Goal: Task Accomplishment & Management: Use online tool/utility

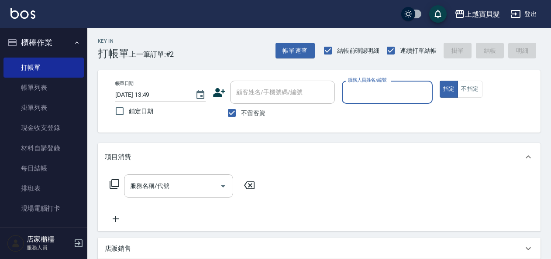
click at [371, 90] on input "服務人員姓名/編號" at bounding box center [387, 92] width 83 height 15
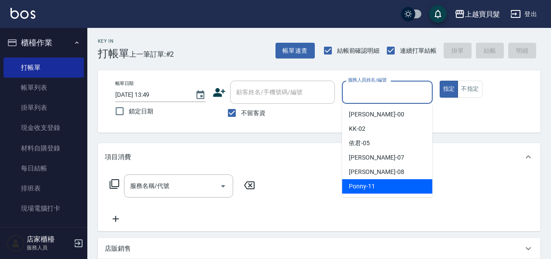
click at [362, 189] on span "Ponny -11" at bounding box center [362, 186] width 26 height 9
type input "Ponny-11"
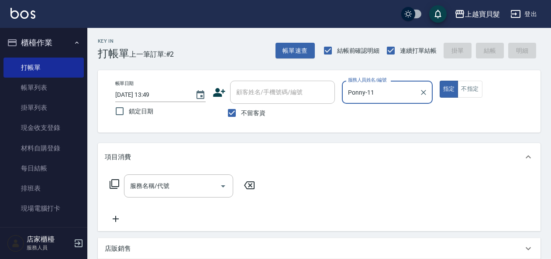
click at [113, 183] on div "服務名稱/代號 服務名稱/代號" at bounding box center [182, 186] width 155 height 23
click at [121, 187] on div "服務名稱/代號 服務名稱/代號" at bounding box center [182, 186] width 155 height 23
click at [114, 184] on icon at bounding box center [114, 184] width 10 height 10
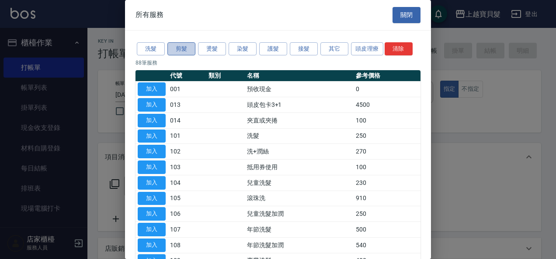
click at [183, 49] on button "剪髮" at bounding box center [181, 49] width 28 height 14
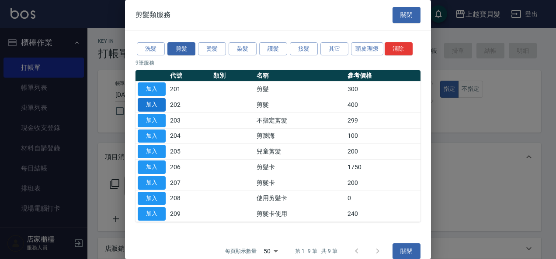
click at [152, 100] on button "加入" at bounding box center [152, 105] width 28 height 14
type input "剪髮(202)"
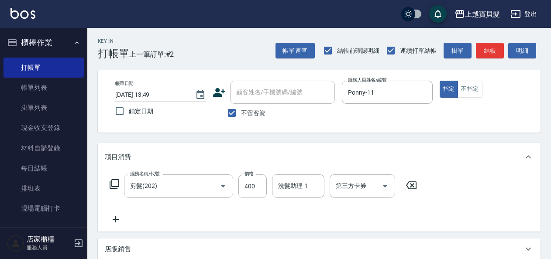
click at [116, 178] on div "服務名稱/代號 剪髮(202) 服務名稱/代號 價格 400 價格 洗髮助理-1 洗髮助理-1 第三方卡券 第三方卡券" at bounding box center [264, 187] width 318 height 24
click at [117, 183] on icon at bounding box center [114, 184] width 10 height 10
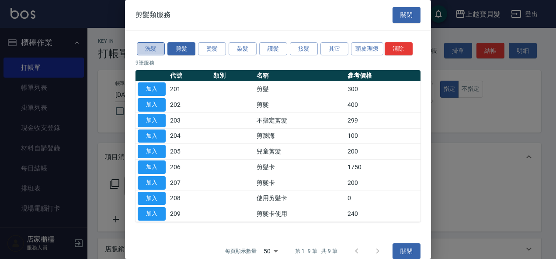
click at [154, 46] on button "洗髮" at bounding box center [151, 49] width 28 height 14
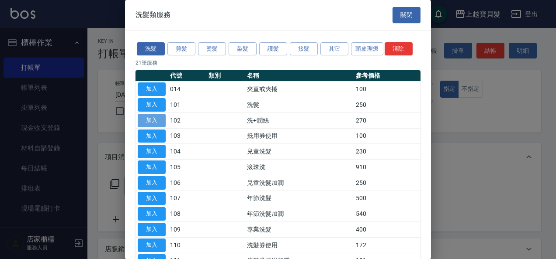
click at [152, 121] on button "加入" at bounding box center [152, 121] width 28 height 14
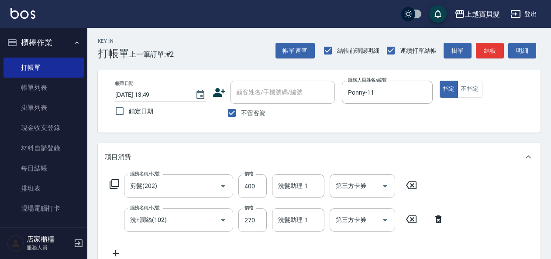
click at [115, 185] on icon at bounding box center [114, 184] width 10 height 10
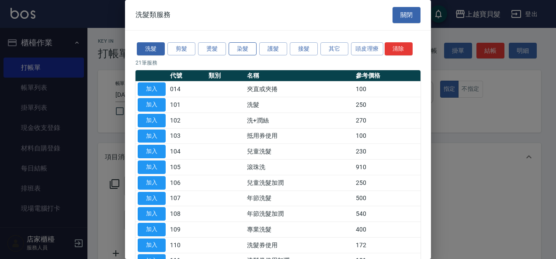
click at [249, 50] on button "染髮" at bounding box center [242, 49] width 28 height 14
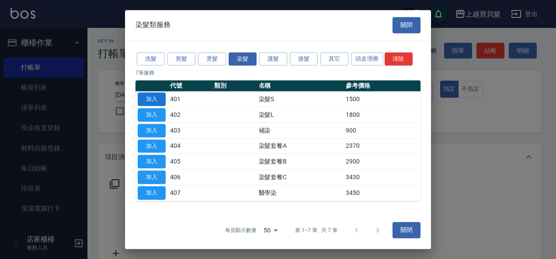
click at [156, 101] on button "加入" at bounding box center [152, 100] width 28 height 14
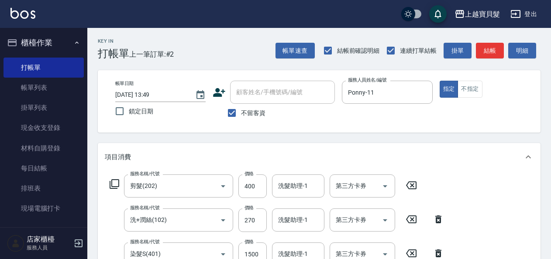
click at [115, 183] on icon at bounding box center [114, 184] width 10 height 10
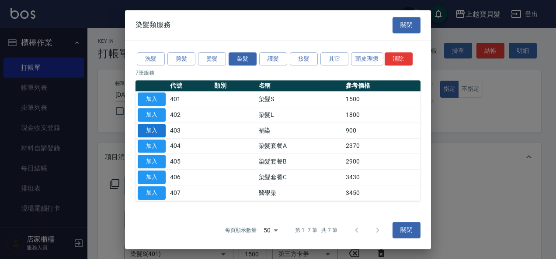
click at [159, 129] on button "加入" at bounding box center [152, 131] width 28 height 14
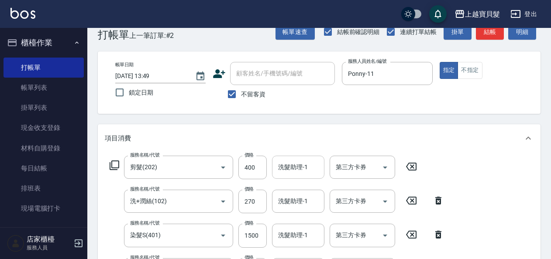
scroll to position [44, 0]
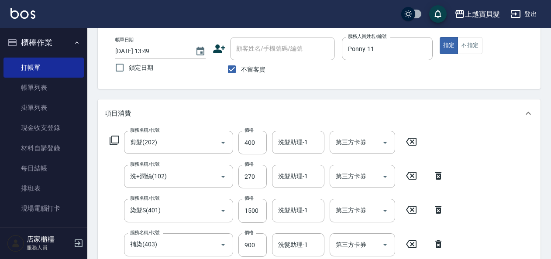
click at [439, 211] on icon at bounding box center [439, 210] width 22 height 10
type input "補染(403)"
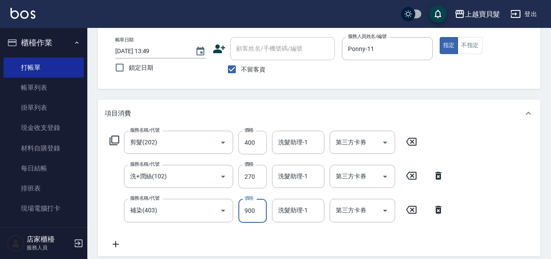
click at [260, 213] on input "900" at bounding box center [252, 211] width 28 height 24
type input "1000"
click at [113, 140] on icon at bounding box center [114, 140] width 10 height 10
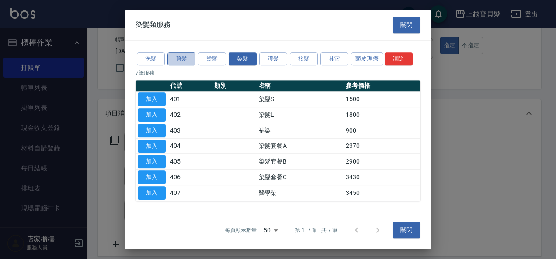
click at [180, 60] on button "剪髮" at bounding box center [181, 59] width 28 height 14
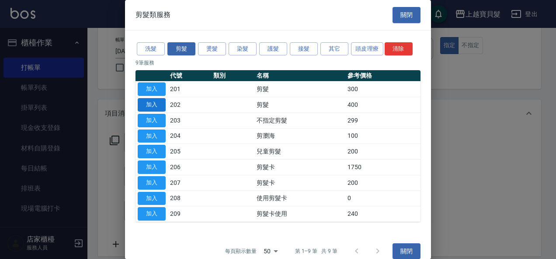
click at [162, 104] on button "加入" at bounding box center [152, 105] width 28 height 14
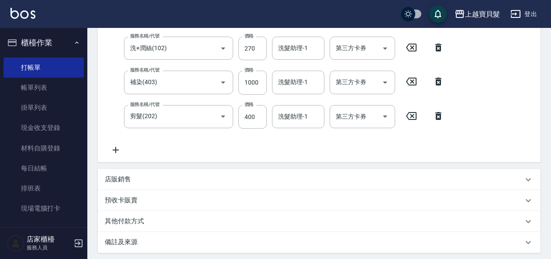
scroll to position [175, 0]
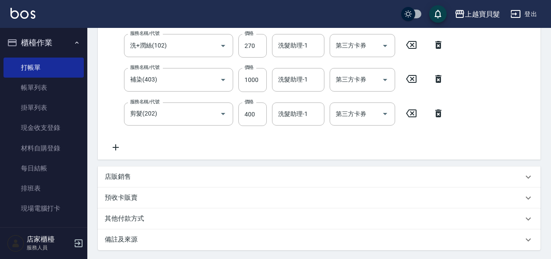
click at [440, 113] on icon at bounding box center [438, 114] width 6 height 8
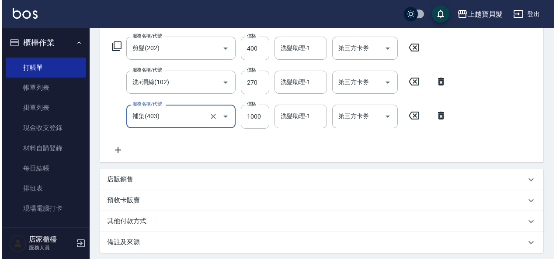
scroll to position [229, 0]
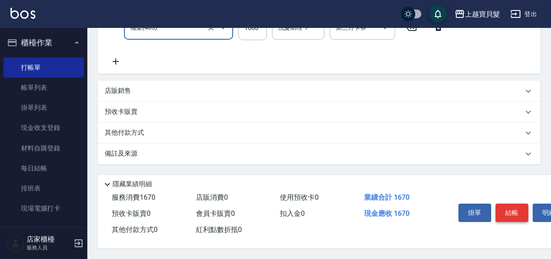
click at [511, 211] on button "結帳" at bounding box center [512, 213] width 33 height 18
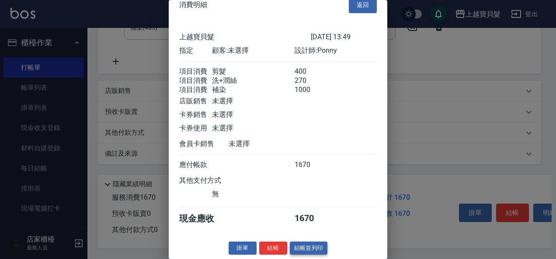
scroll to position [23, 0]
click at [307, 245] on button "結帳並列印" at bounding box center [309, 249] width 38 height 14
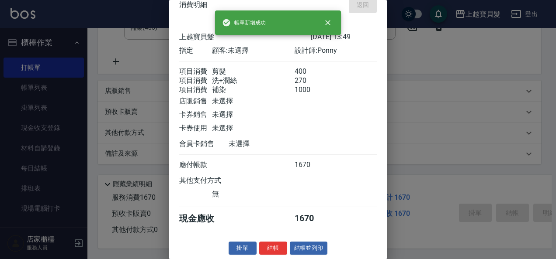
type input "[DATE] 15:24"
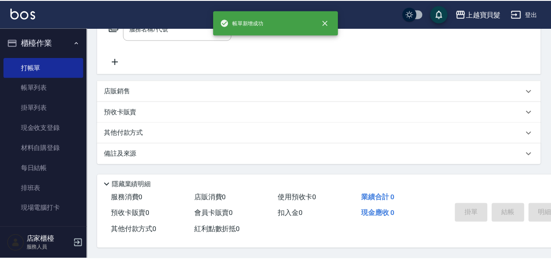
scroll to position [0, 0]
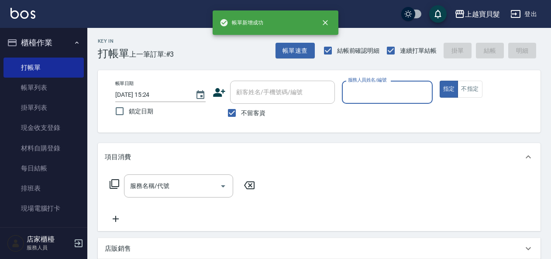
click at [354, 90] on input "服務人員姓名/編號" at bounding box center [387, 92] width 83 height 15
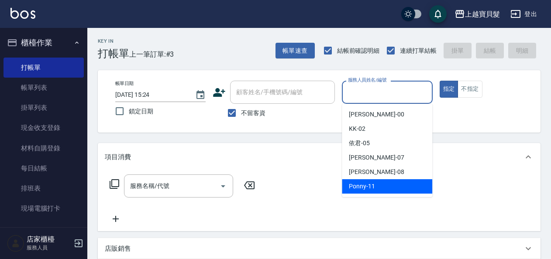
click at [369, 184] on span "Ponny -11" at bounding box center [362, 186] width 26 height 9
type input "Ponny-11"
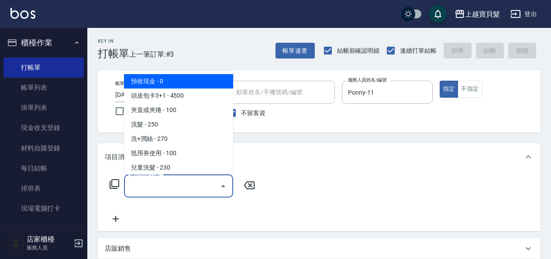
click at [147, 186] on input "服務名稱/代號" at bounding box center [172, 186] width 88 height 15
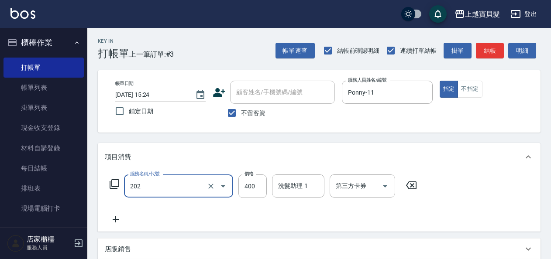
type input "剪髮(202)"
click at [115, 183] on icon at bounding box center [114, 184] width 10 height 10
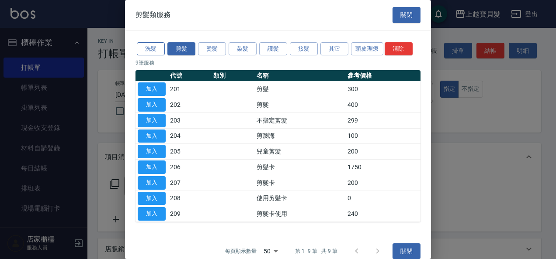
click at [155, 48] on button "洗髮" at bounding box center [151, 49] width 28 height 14
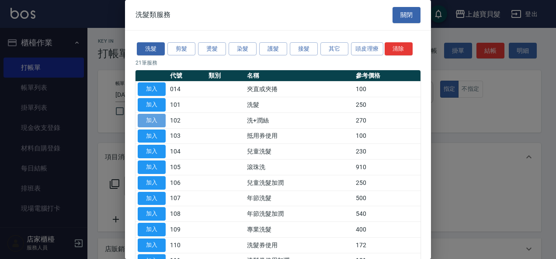
click at [156, 119] on button "加入" at bounding box center [152, 121] width 28 height 14
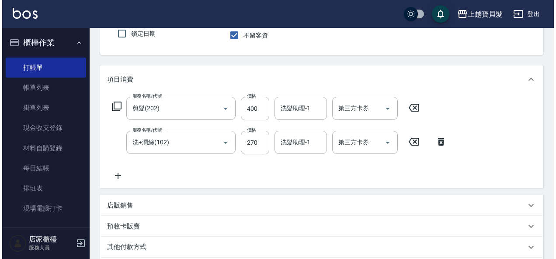
scroll to position [195, 0]
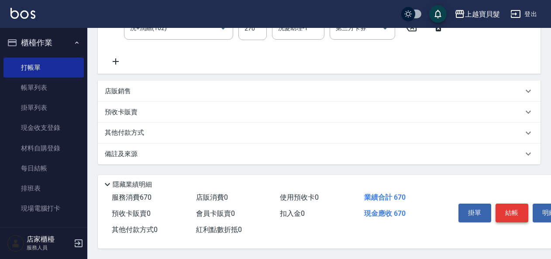
click at [515, 208] on button "結帳" at bounding box center [512, 213] width 33 height 18
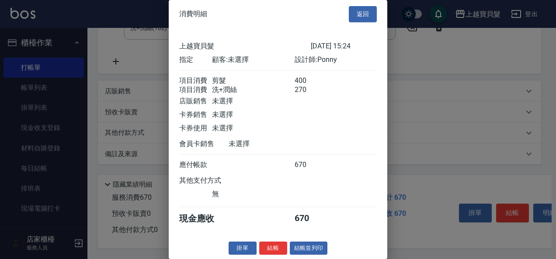
scroll to position [12, 0]
click at [305, 248] on button "結帳並列印" at bounding box center [309, 249] width 38 height 14
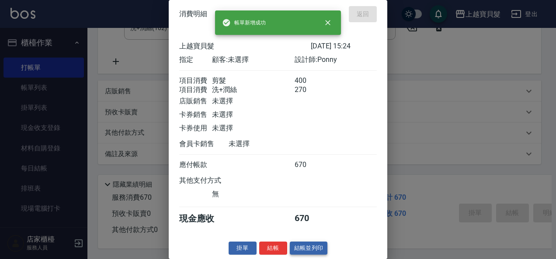
type input "[DATE] 15:25"
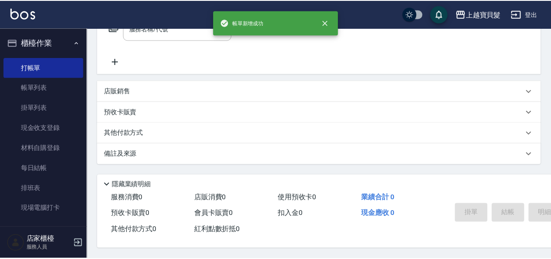
scroll to position [0, 0]
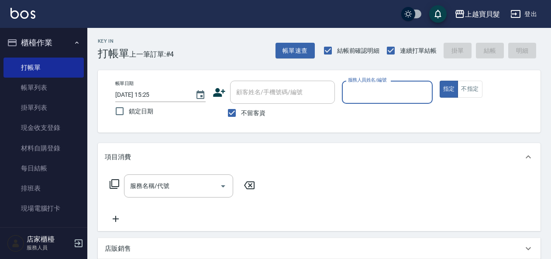
click at [358, 90] on input "服務人員姓名/編號" at bounding box center [387, 92] width 83 height 15
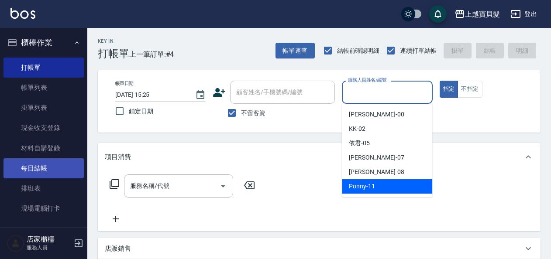
scroll to position [262, 0]
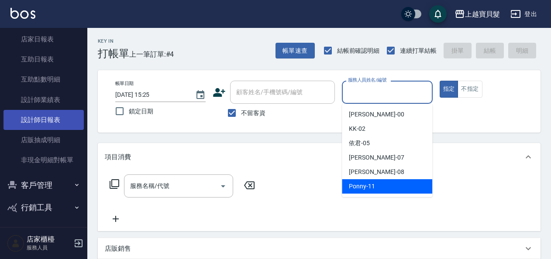
click at [62, 118] on link "設計師日報表" at bounding box center [43, 120] width 80 height 20
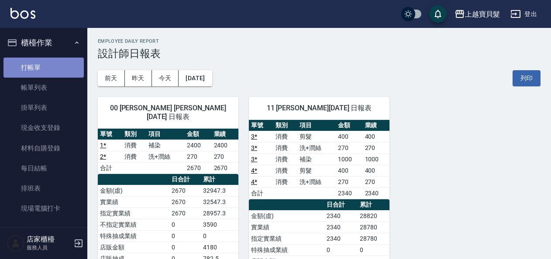
click at [49, 60] on link "打帳單" at bounding box center [43, 68] width 80 height 20
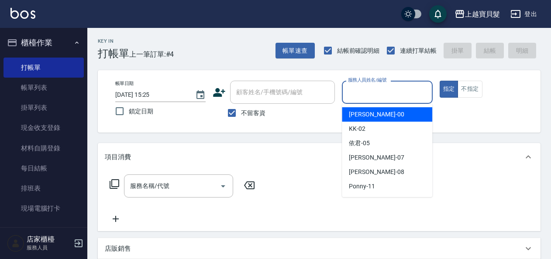
click at [393, 92] on input "服務人員姓名/編號" at bounding box center [387, 92] width 83 height 15
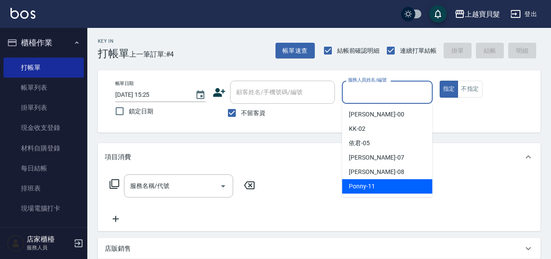
click at [383, 183] on div "Ponny -11" at bounding box center [387, 187] width 90 height 14
type input "Ponny-11"
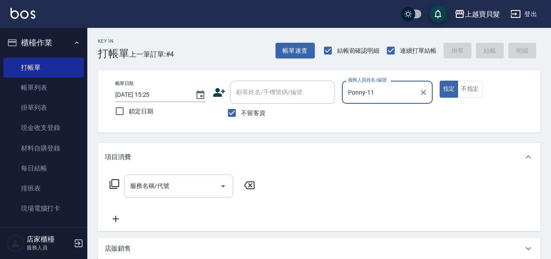
click at [150, 194] on input "服務名稱/代號" at bounding box center [172, 186] width 88 height 15
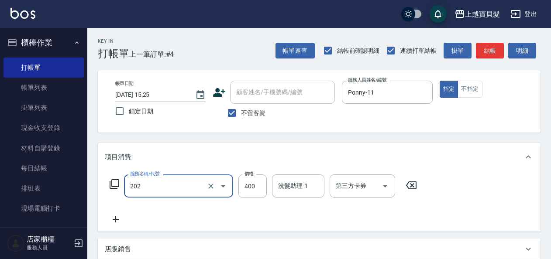
type input "剪髮(202)"
click at [117, 183] on icon at bounding box center [114, 184] width 10 height 10
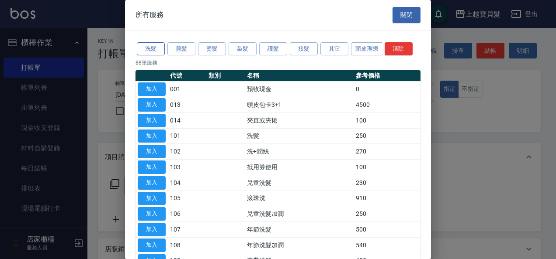
click at [154, 51] on button "洗髮" at bounding box center [151, 49] width 28 height 14
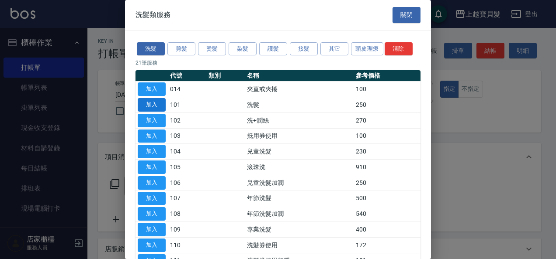
click at [153, 108] on button "加入" at bounding box center [152, 105] width 28 height 14
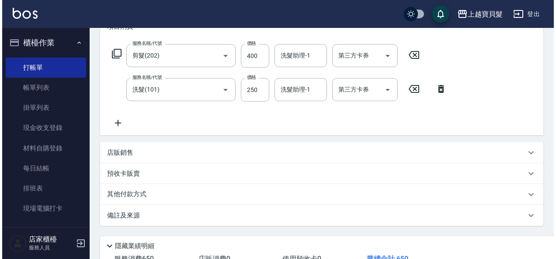
scroll to position [195, 0]
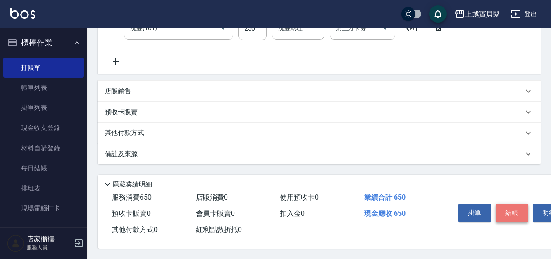
click at [513, 210] on button "結帳" at bounding box center [512, 213] width 33 height 18
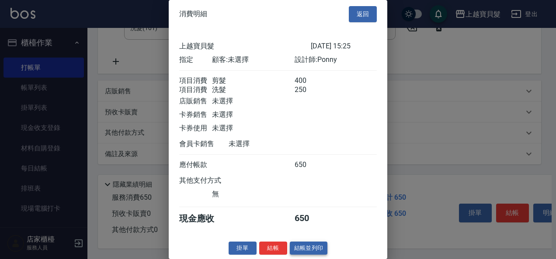
scroll to position [12, 0]
click at [293, 247] on button "結帳並列印" at bounding box center [309, 249] width 38 height 14
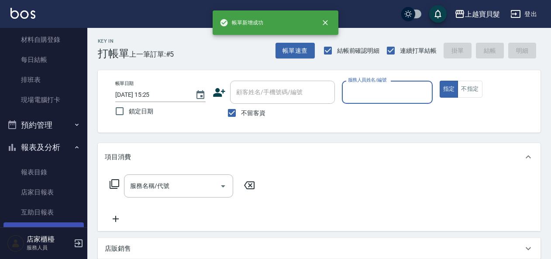
scroll to position [218, 0]
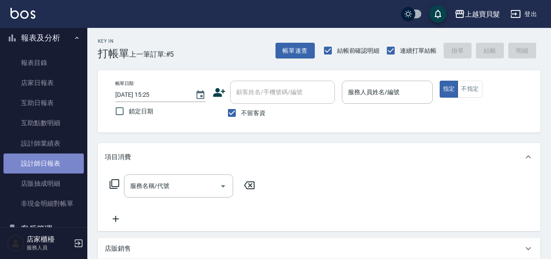
click at [54, 154] on link "設計師日報表" at bounding box center [43, 164] width 80 height 20
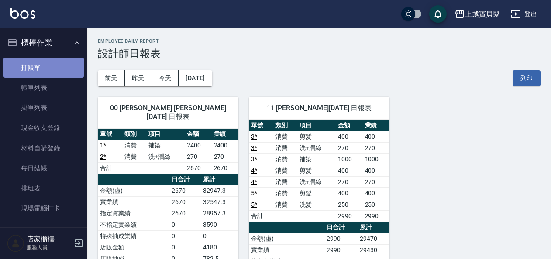
click at [48, 62] on link "打帳單" at bounding box center [43, 68] width 80 height 20
